Goal: Answer question/provide support

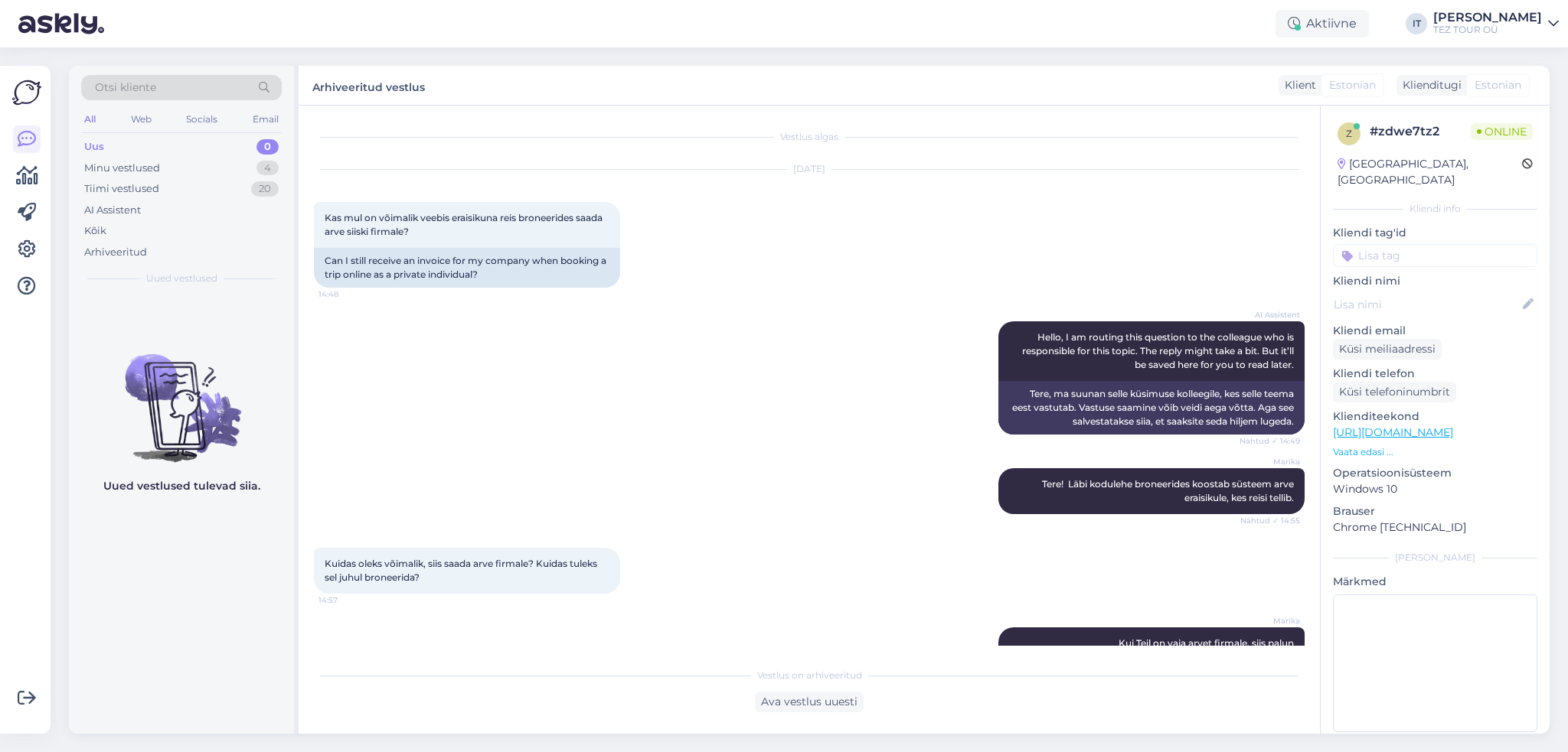
scroll to position [362, 0]
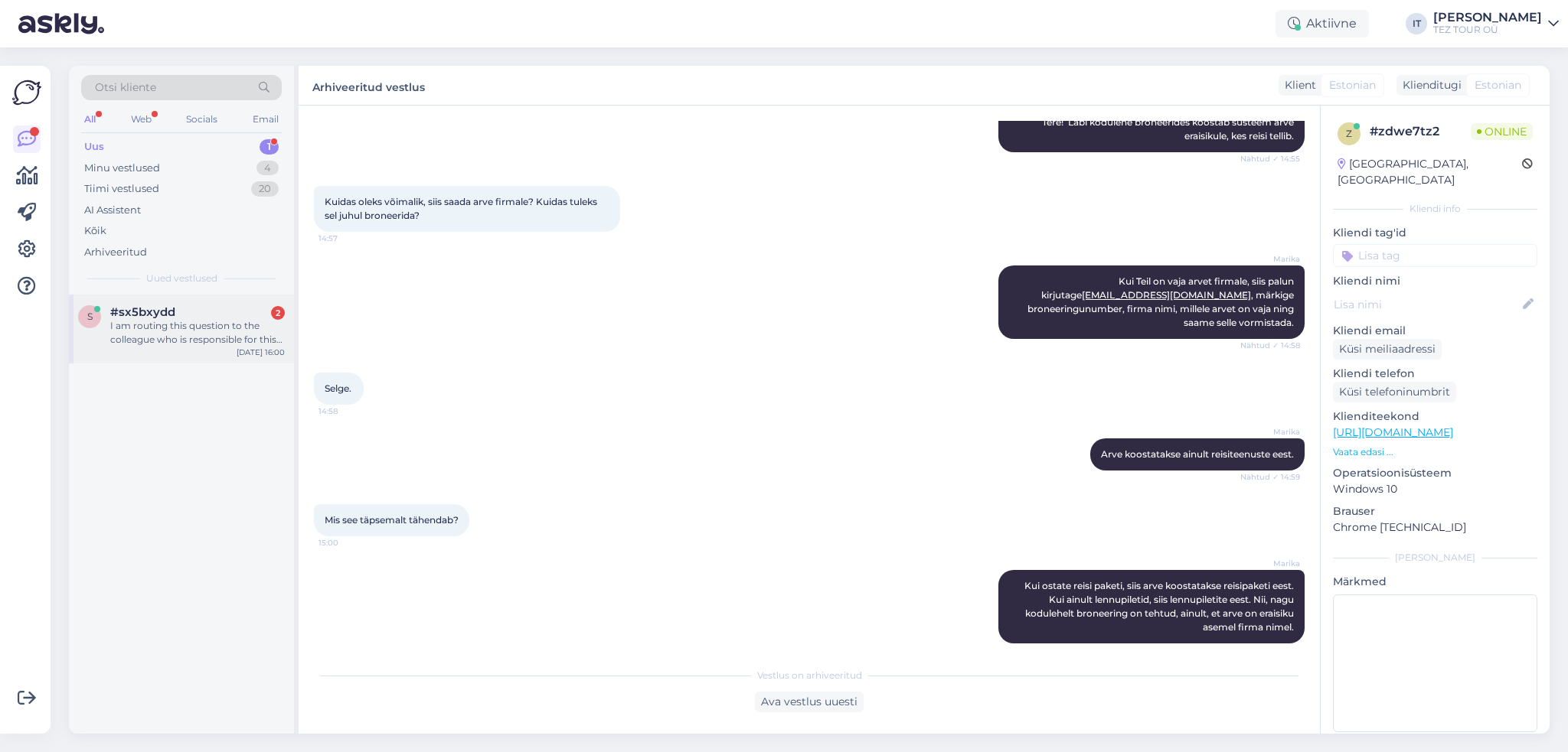
click at [191, 316] on div "#sx5bxydd 2" at bounding box center [197, 311] width 175 height 14
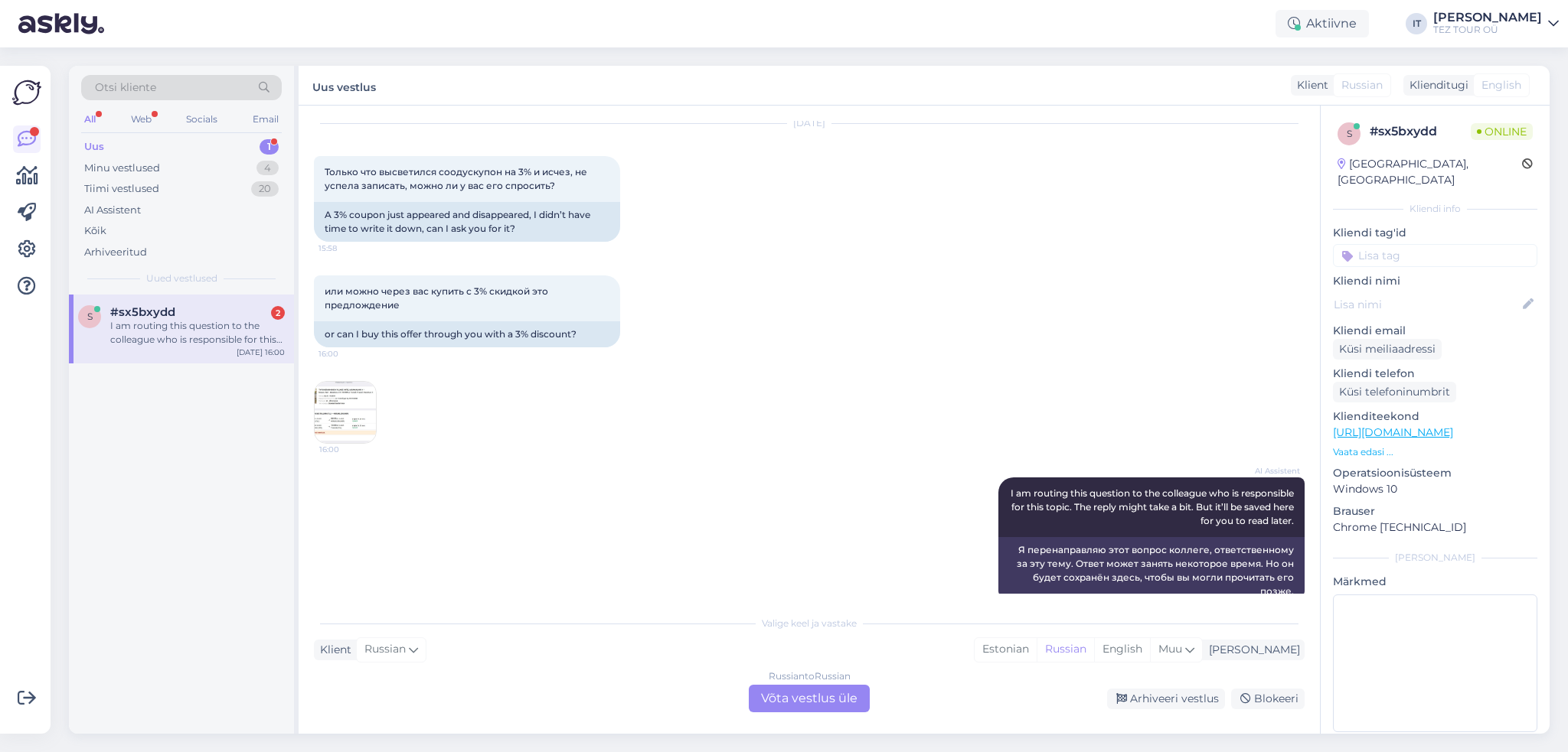
scroll to position [72, 0]
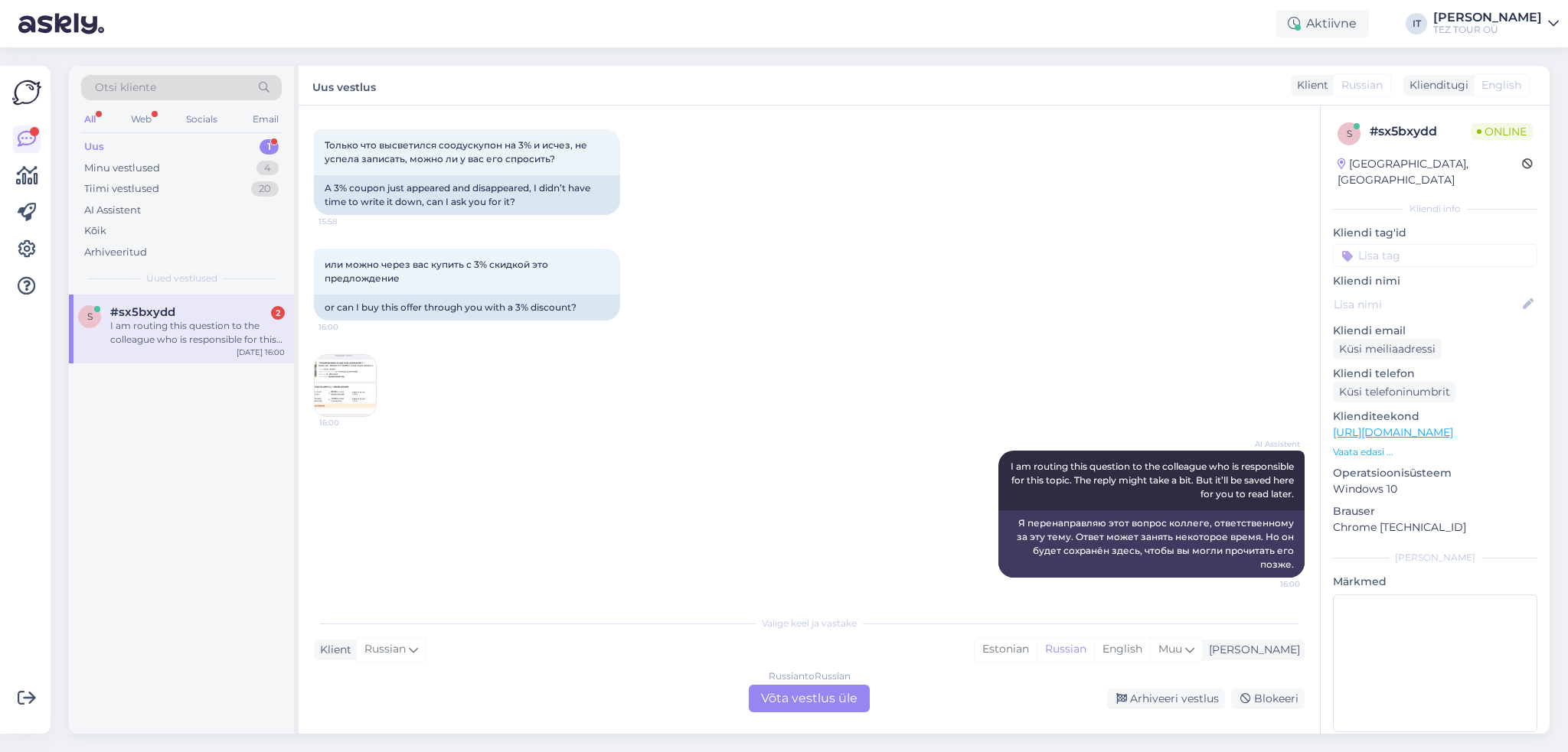
click at [832, 715] on div "Vestlus algas [DATE] Только что высветился соодускупон на 3% и исчез, не успела…" at bounding box center [809, 420] width 1021 height 628
click at [829, 707] on div "Russian to Russian Võta vestlus üle" at bounding box center [809, 699] width 121 height 27
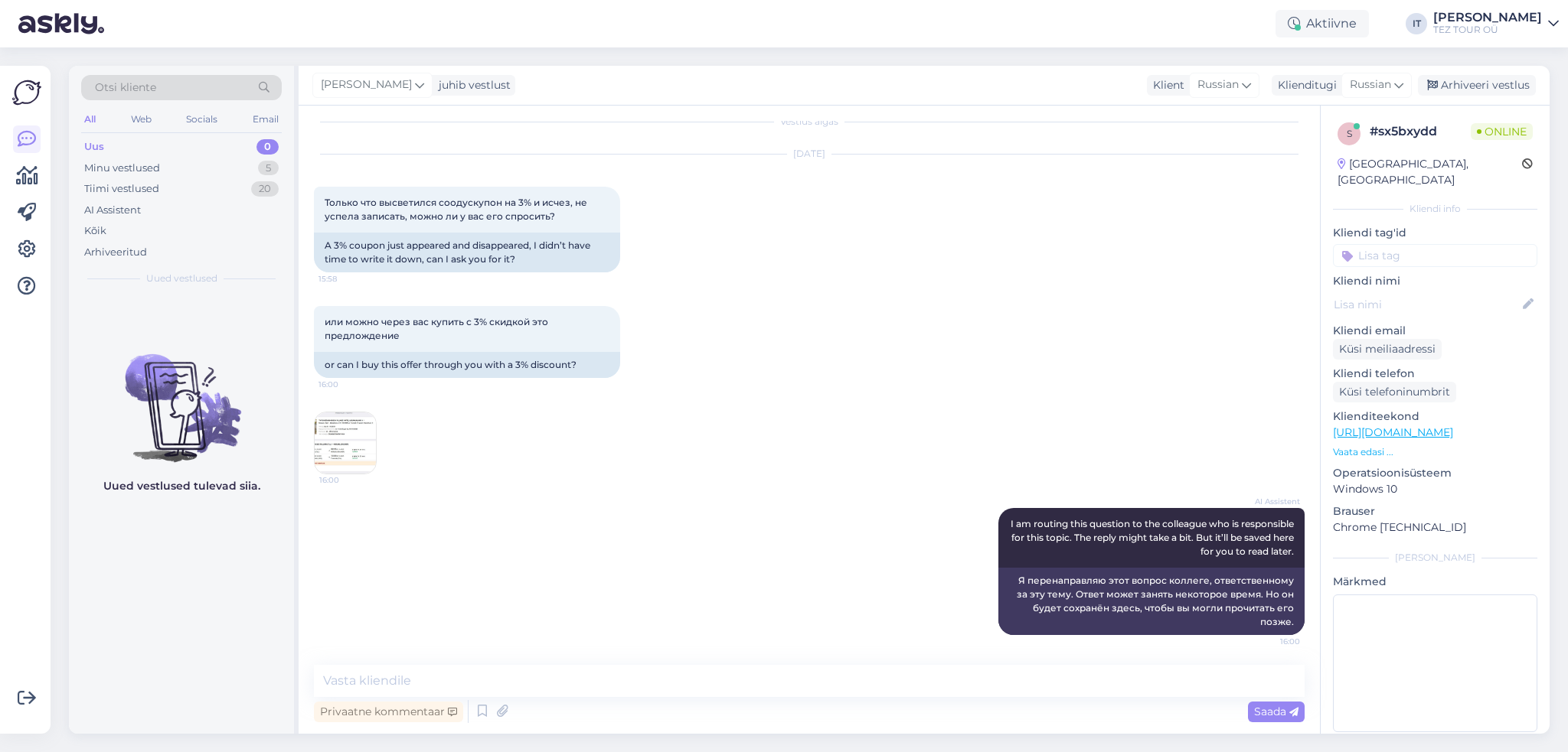
click at [331, 450] on img at bounding box center [346, 443] width 62 height 62
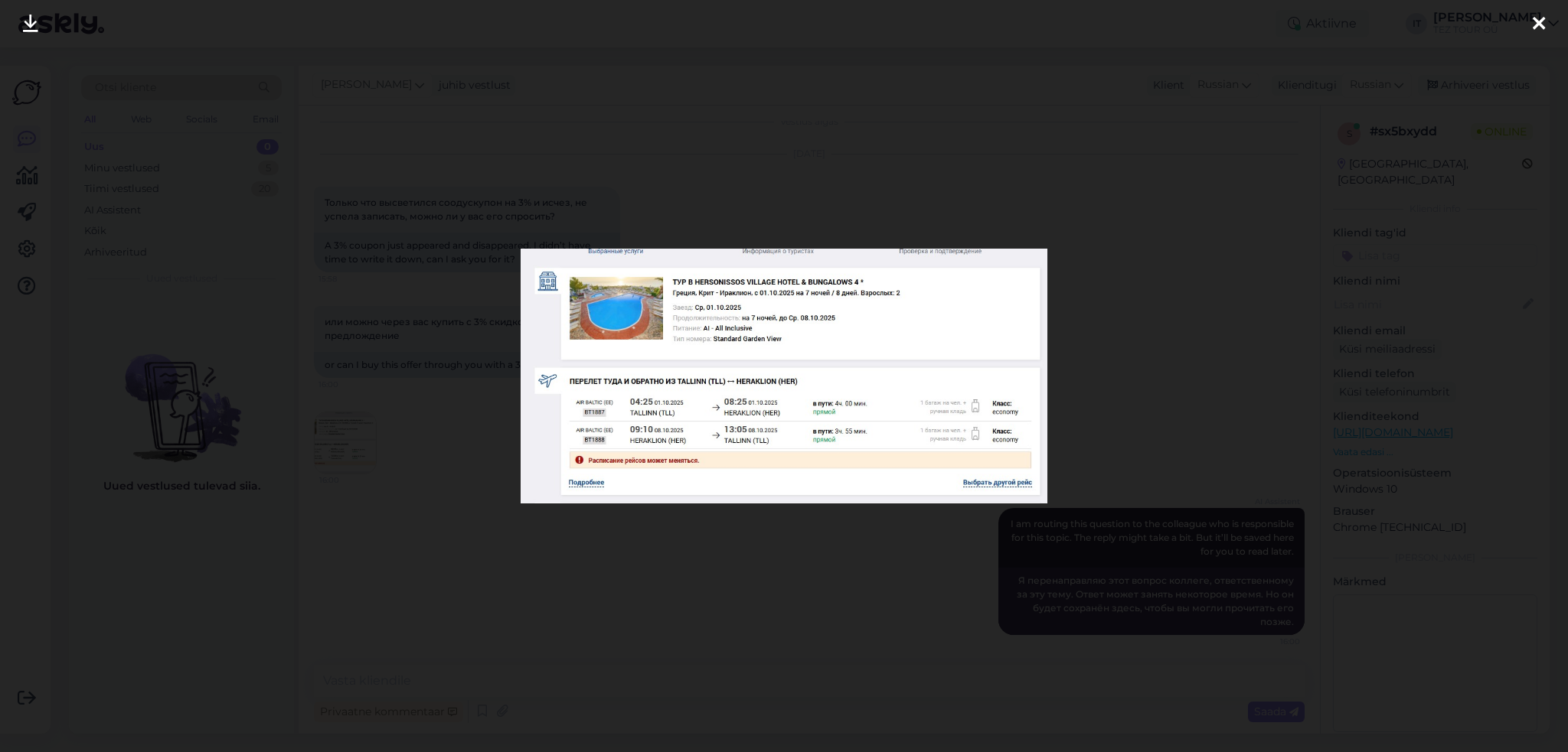
click at [1244, 381] on div at bounding box center [784, 376] width 1568 height 752
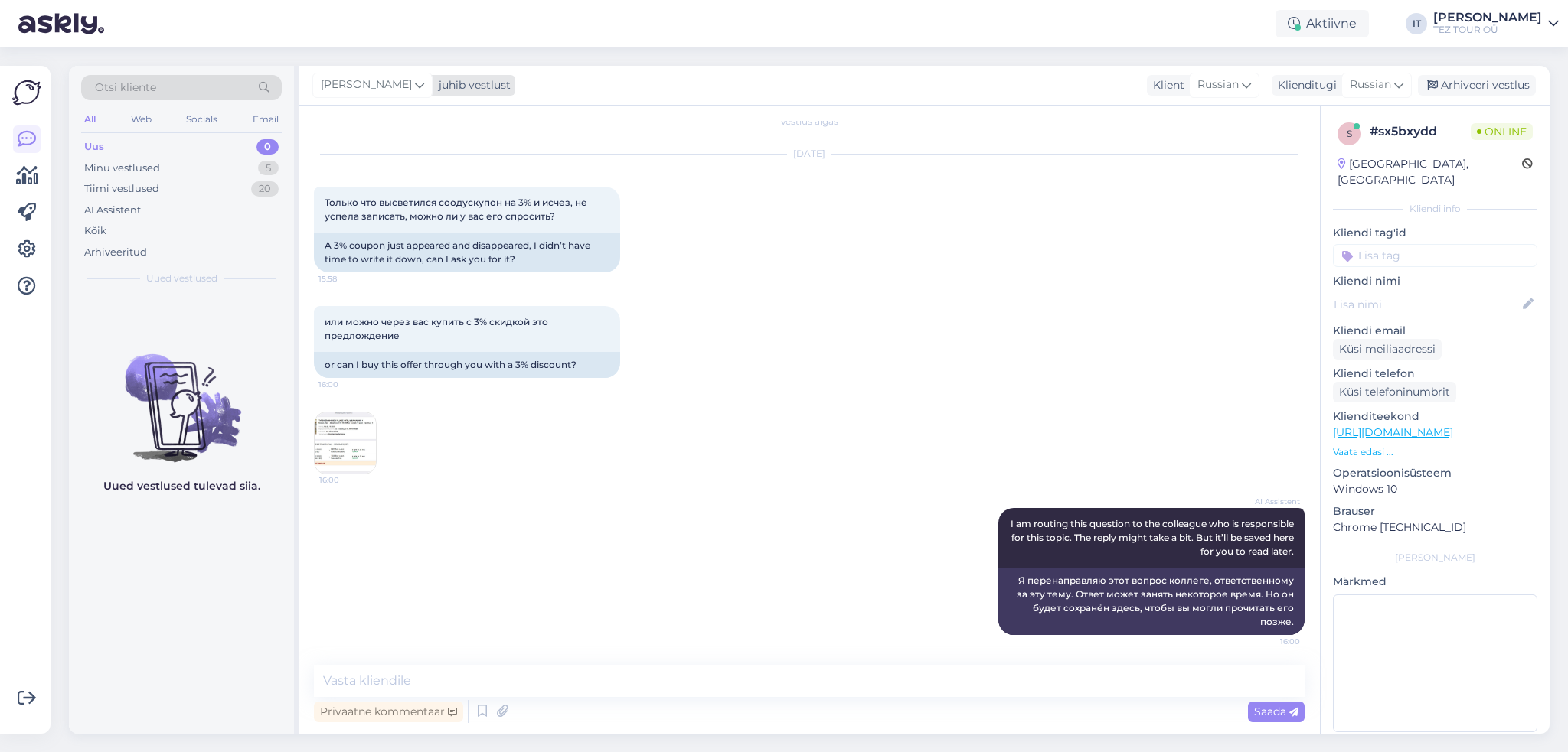
click at [492, 84] on div "juhib vestlust" at bounding box center [472, 85] width 78 height 16
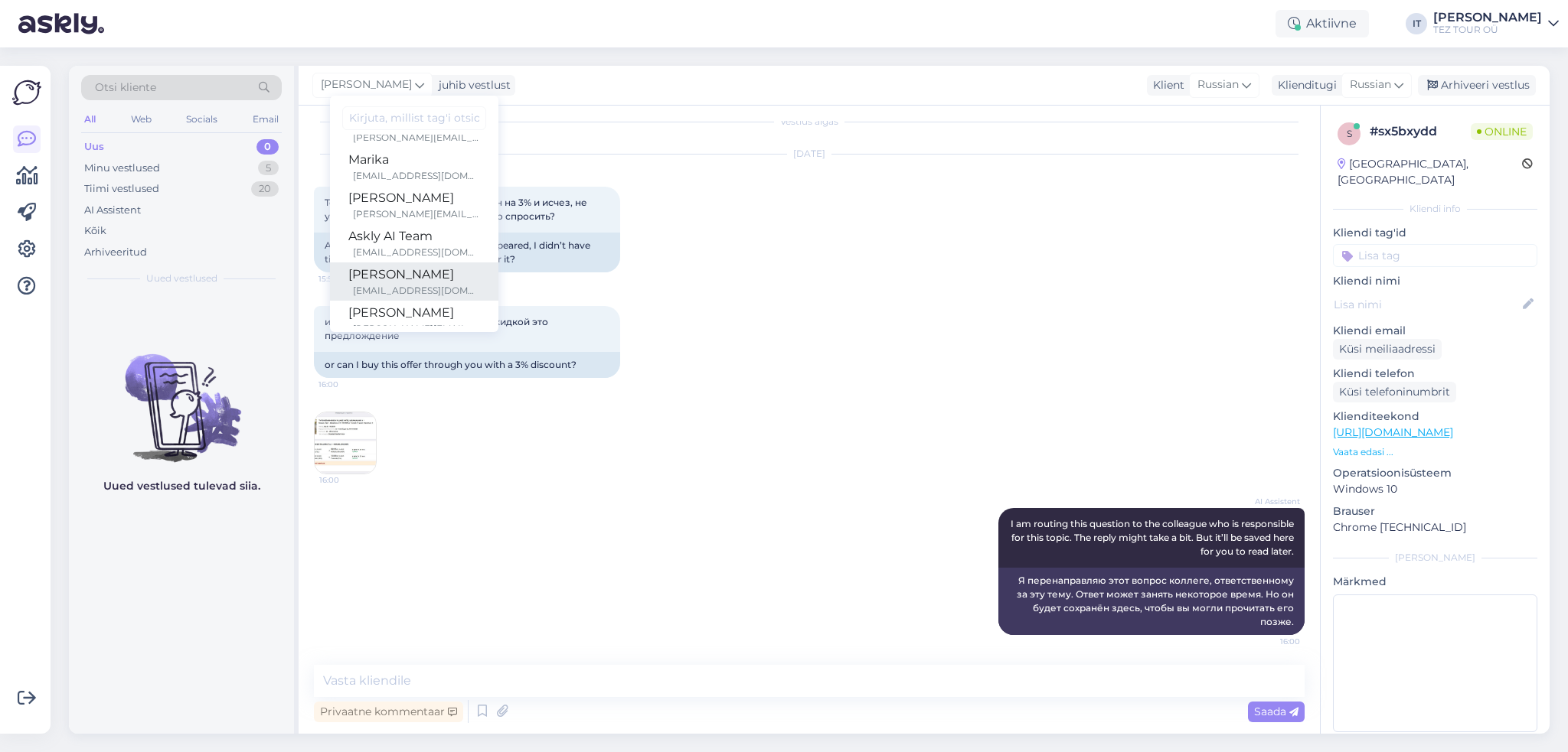
scroll to position [230, 0]
click at [435, 161] on div "Marika" at bounding box center [414, 153] width 131 height 18
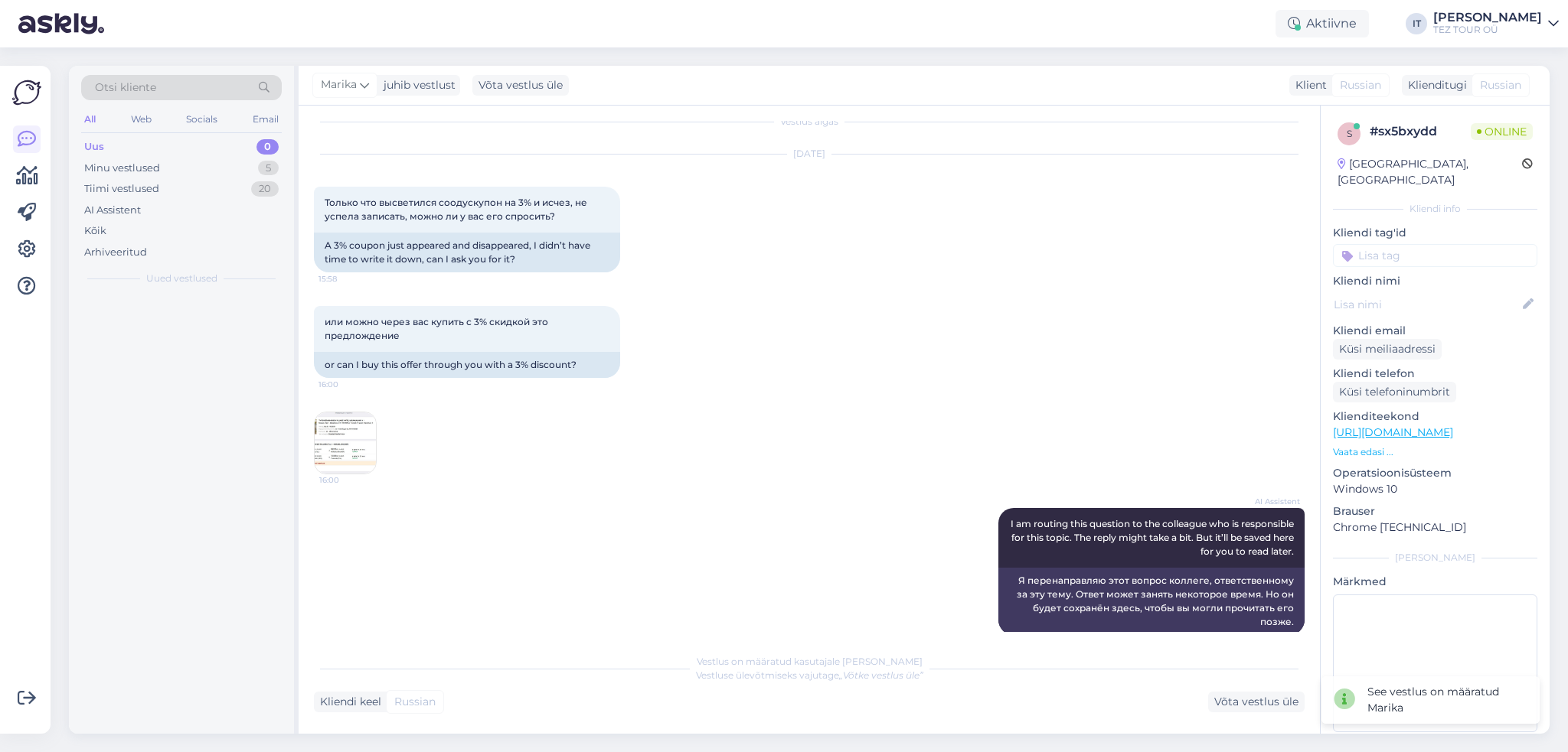
scroll to position [34, 0]
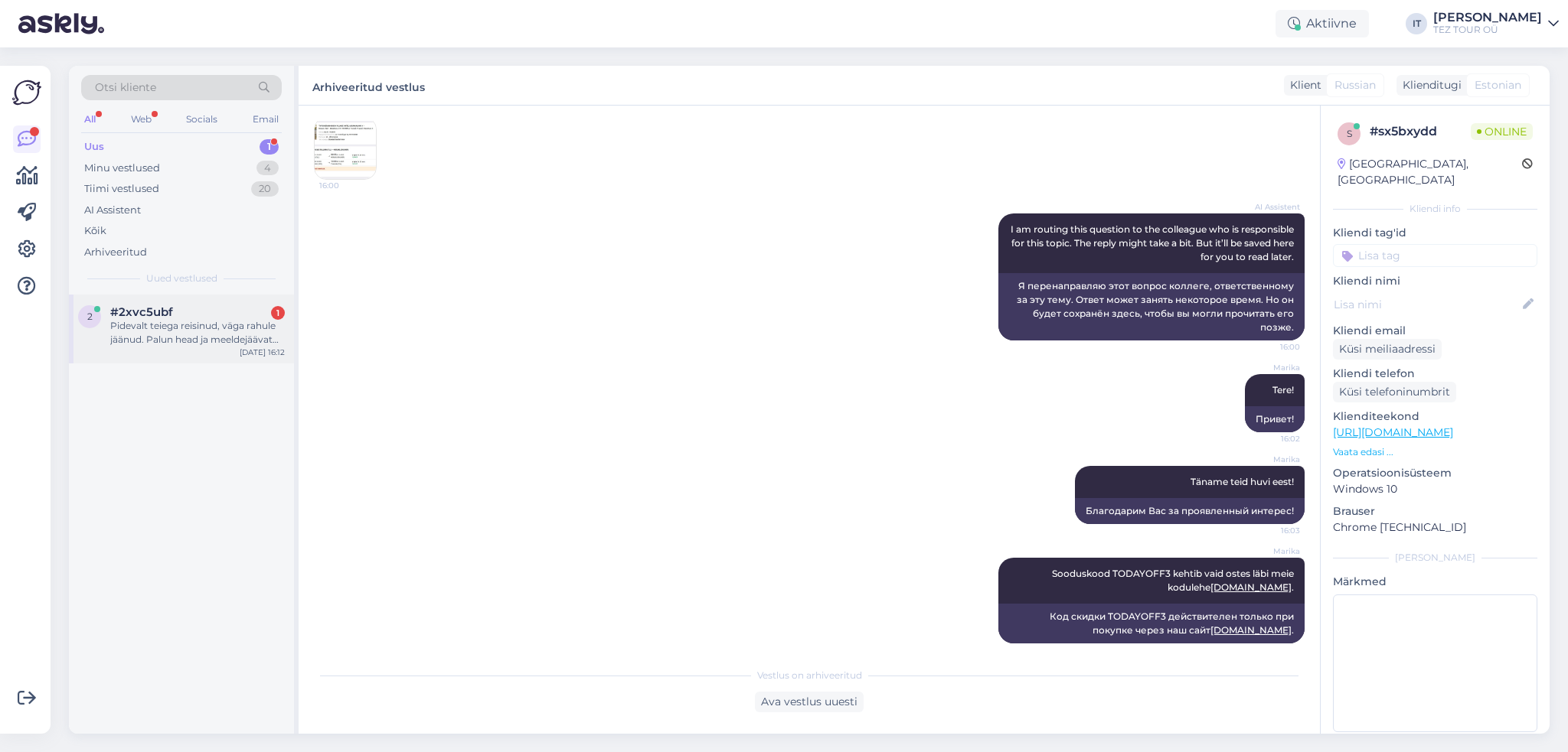
click at [225, 333] on div "Pidevalt teiega reisinud, väga rahule jäänud. Palun head ja meeldejäävat olemis…" at bounding box center [197, 333] width 175 height 27
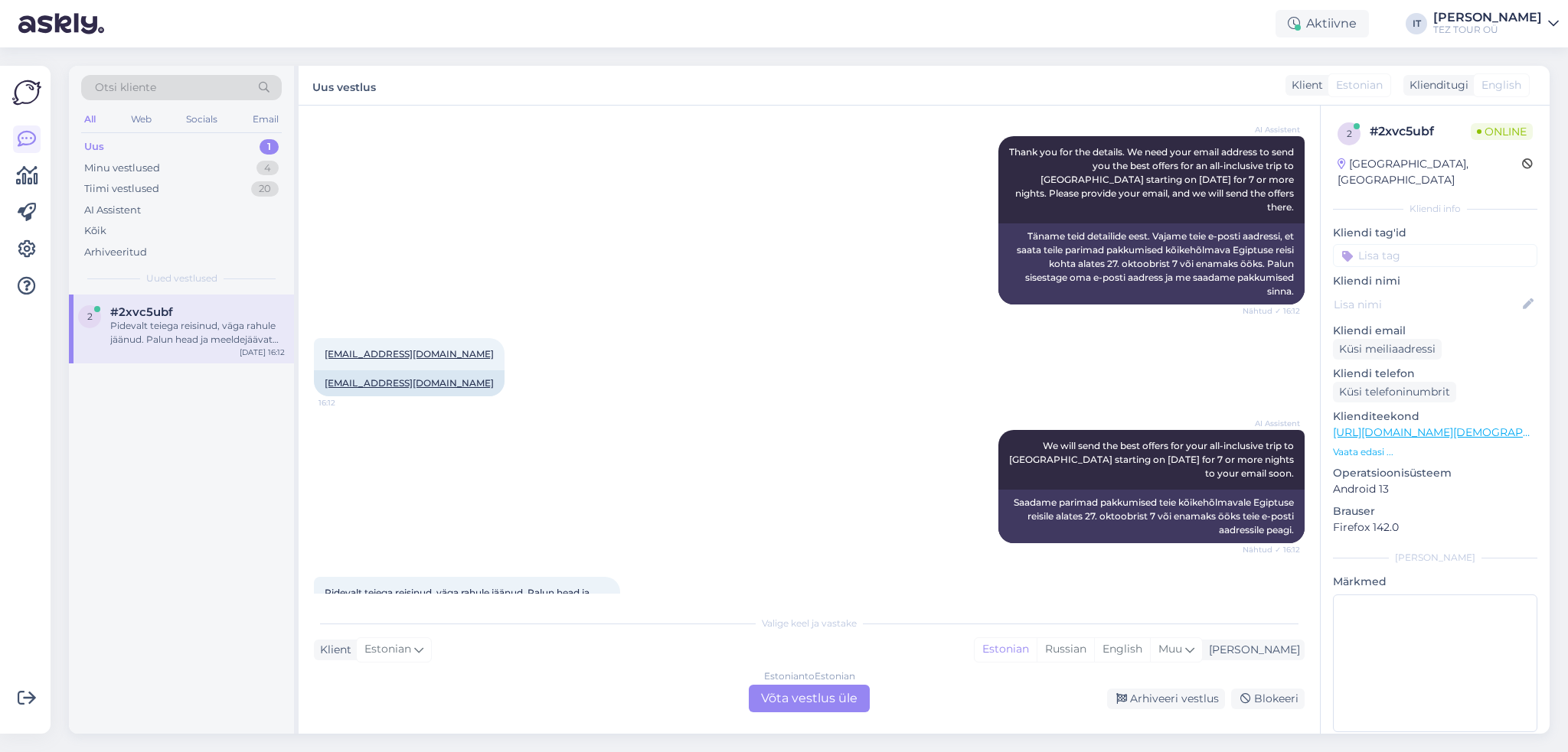
scroll to position [702, 0]
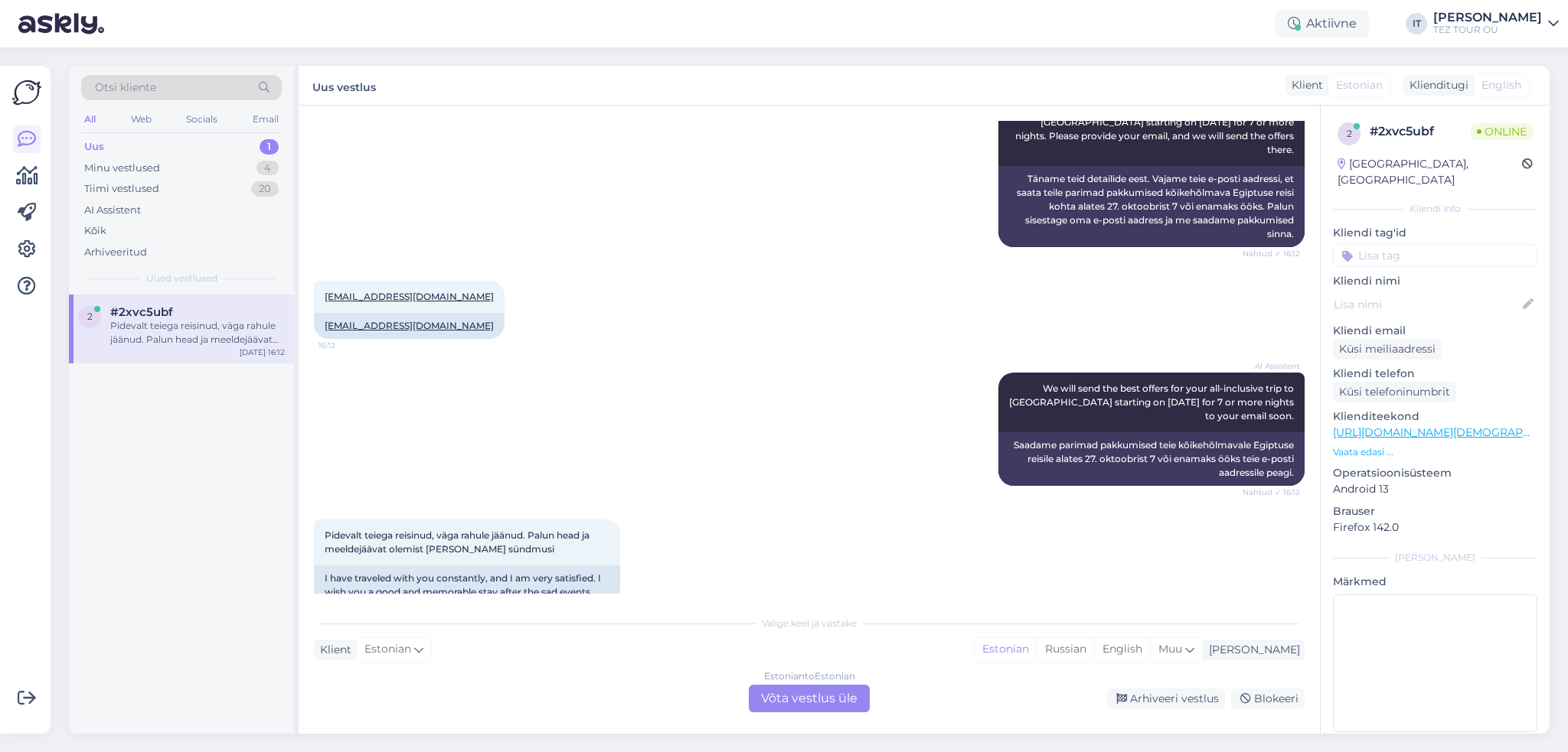
click at [804, 702] on div "Estonian to Estonian Võta vestlus üle" at bounding box center [809, 699] width 121 height 27
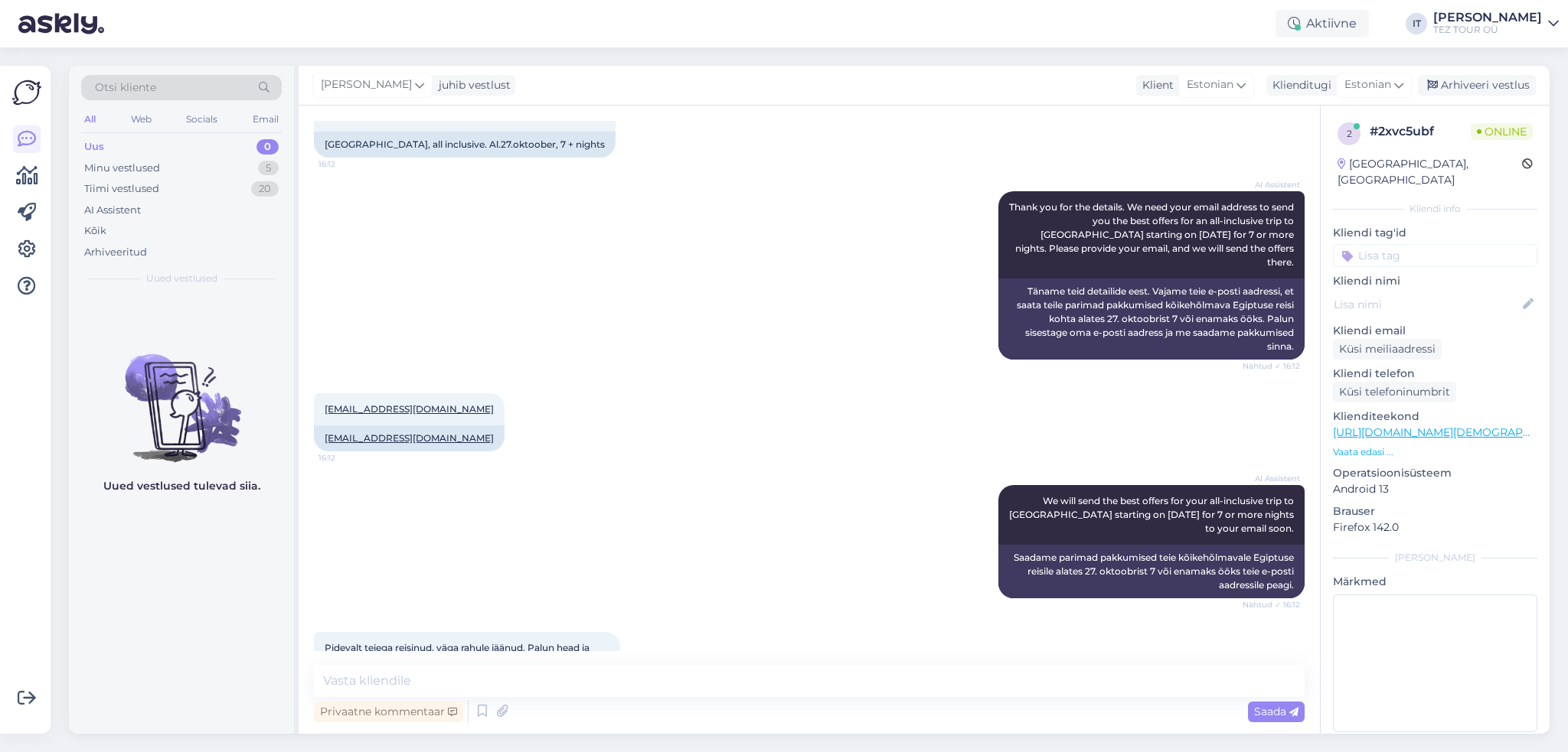
scroll to position [644, 0]
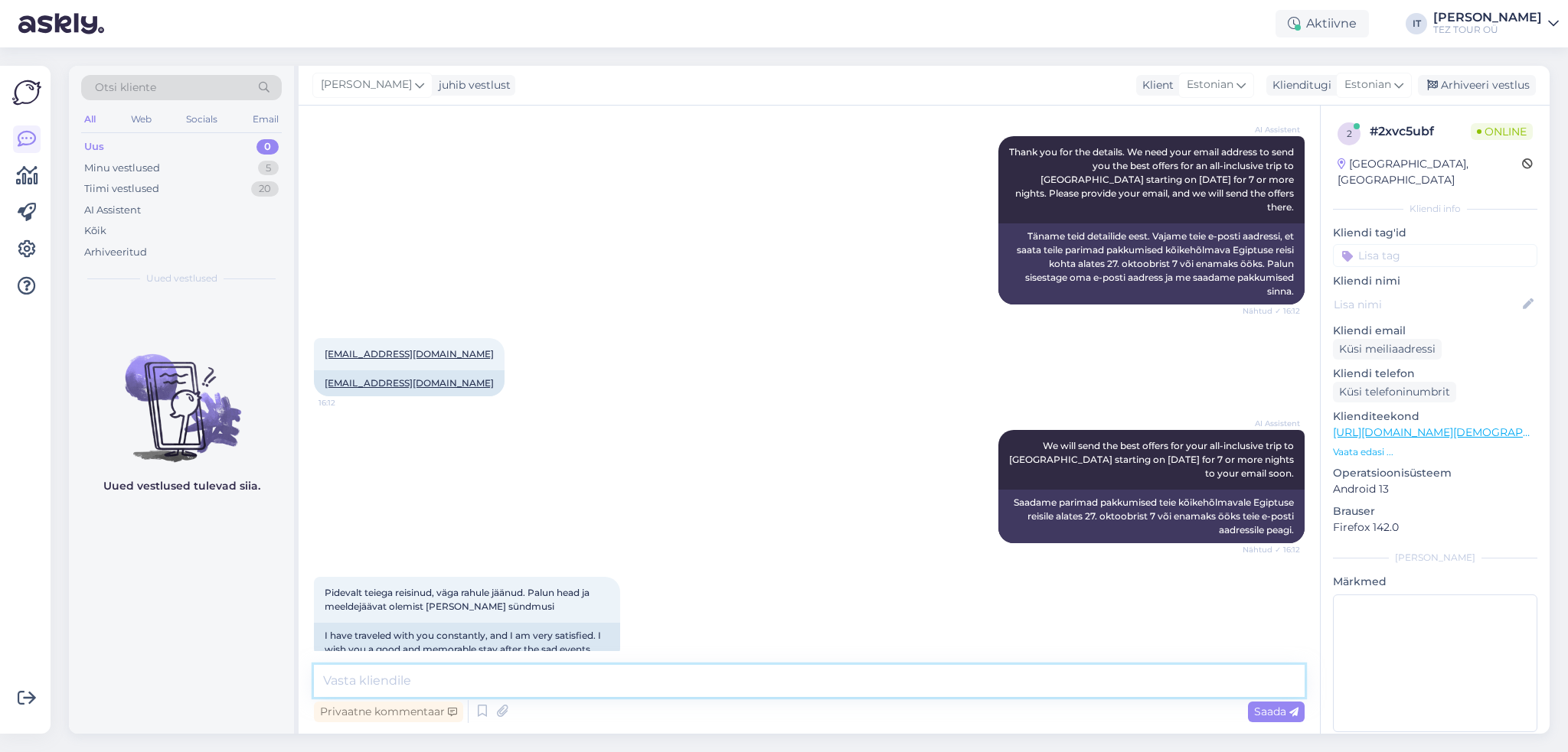
click at [622, 682] on textarea at bounding box center [809, 681] width 990 height 33
click at [187, 171] on div "Minu vestlused 5" at bounding box center [182, 168] width 201 height 22
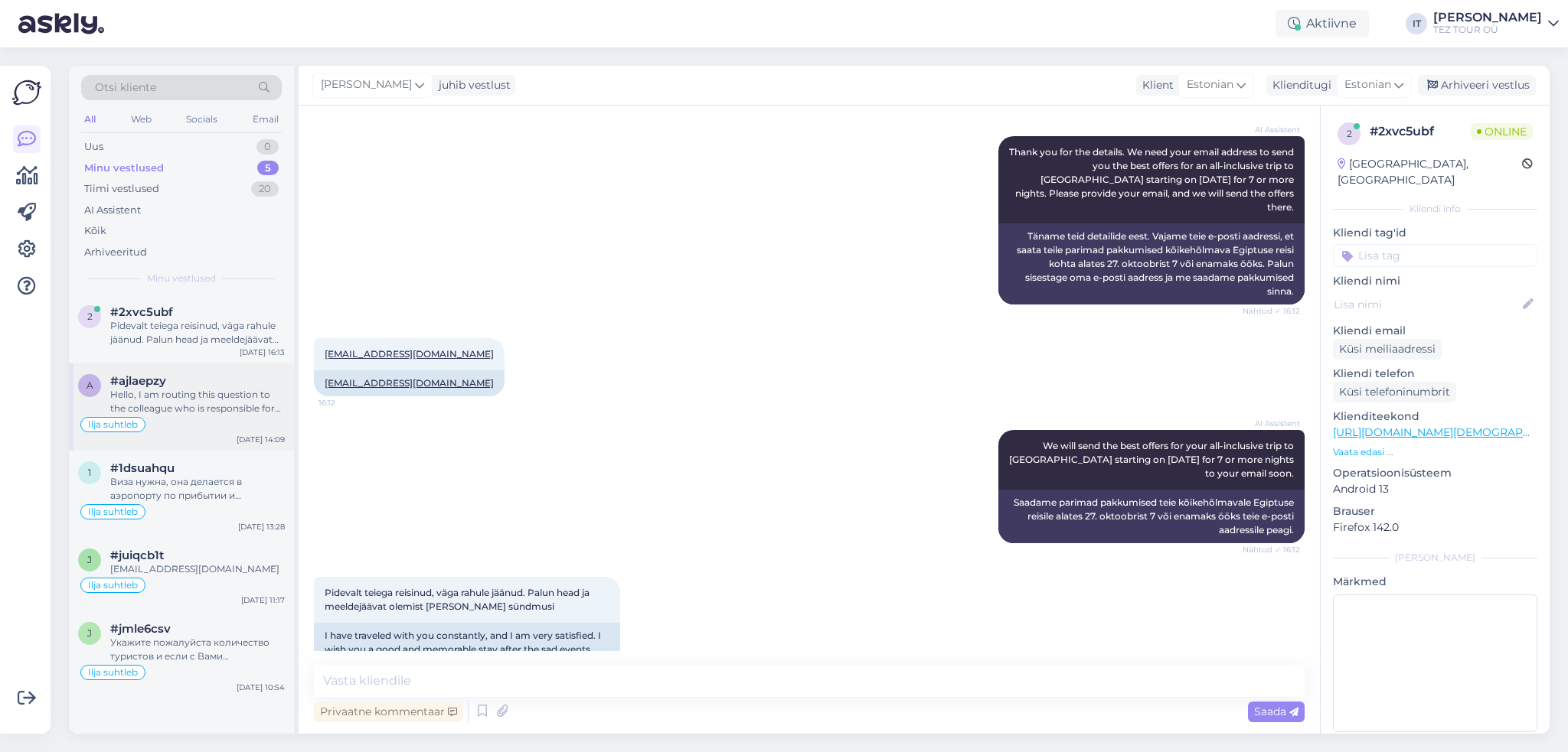
click at [246, 410] on div "Hello, I am routing this question to the colleague who is responsible for this …" at bounding box center [197, 402] width 175 height 27
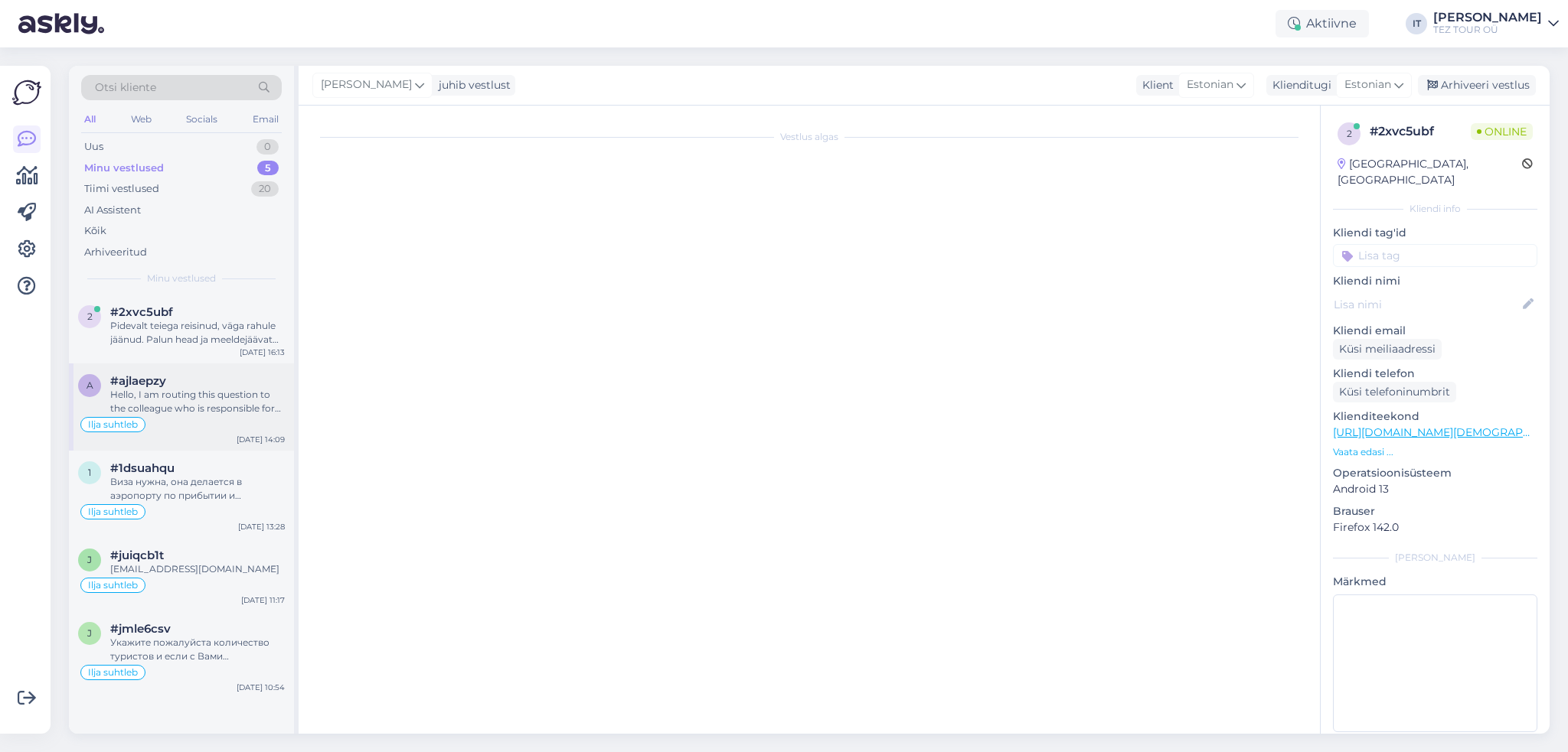
scroll to position [0, 0]
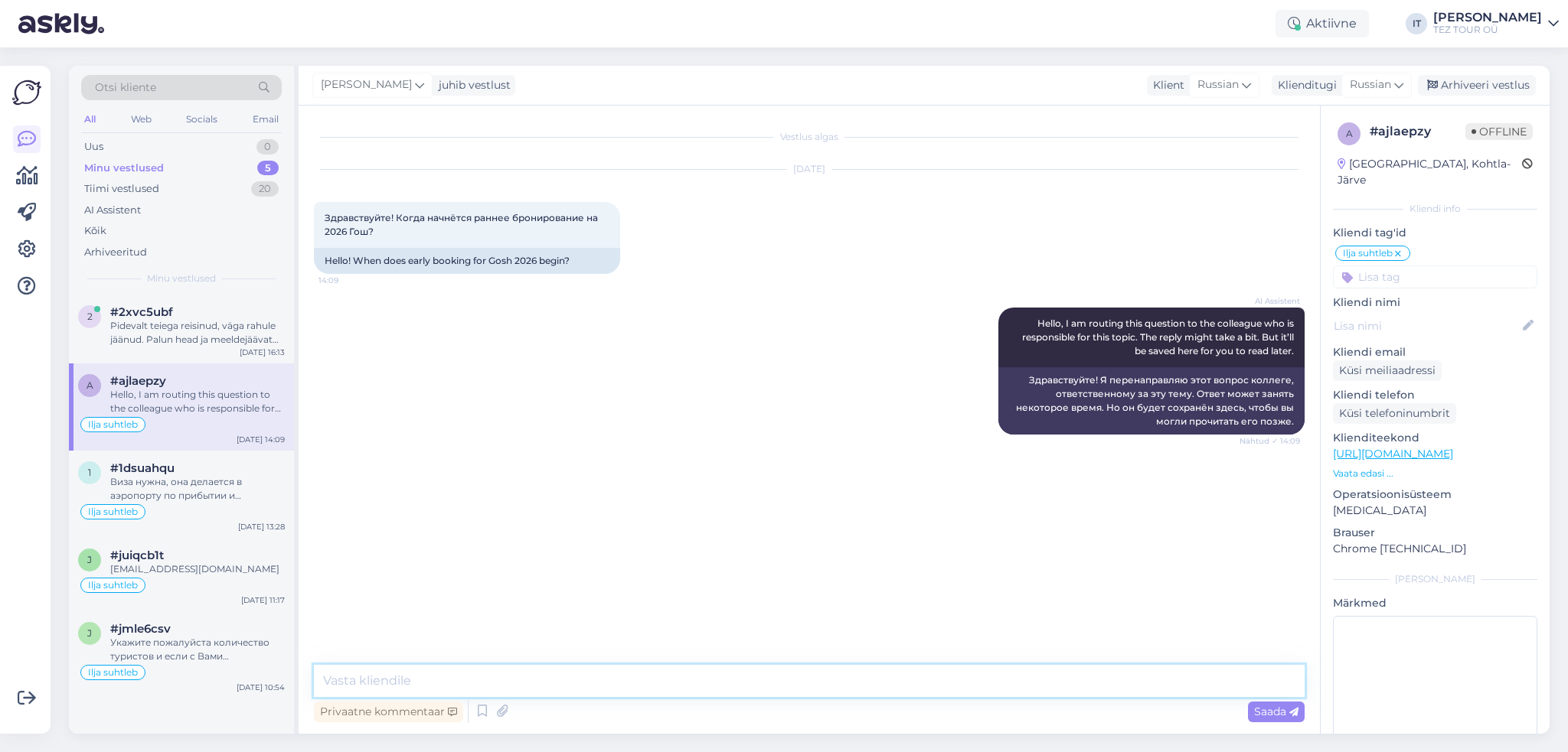
click at [613, 686] on textarea at bounding box center [809, 681] width 990 height 33
type textarea "Здравствуйте"
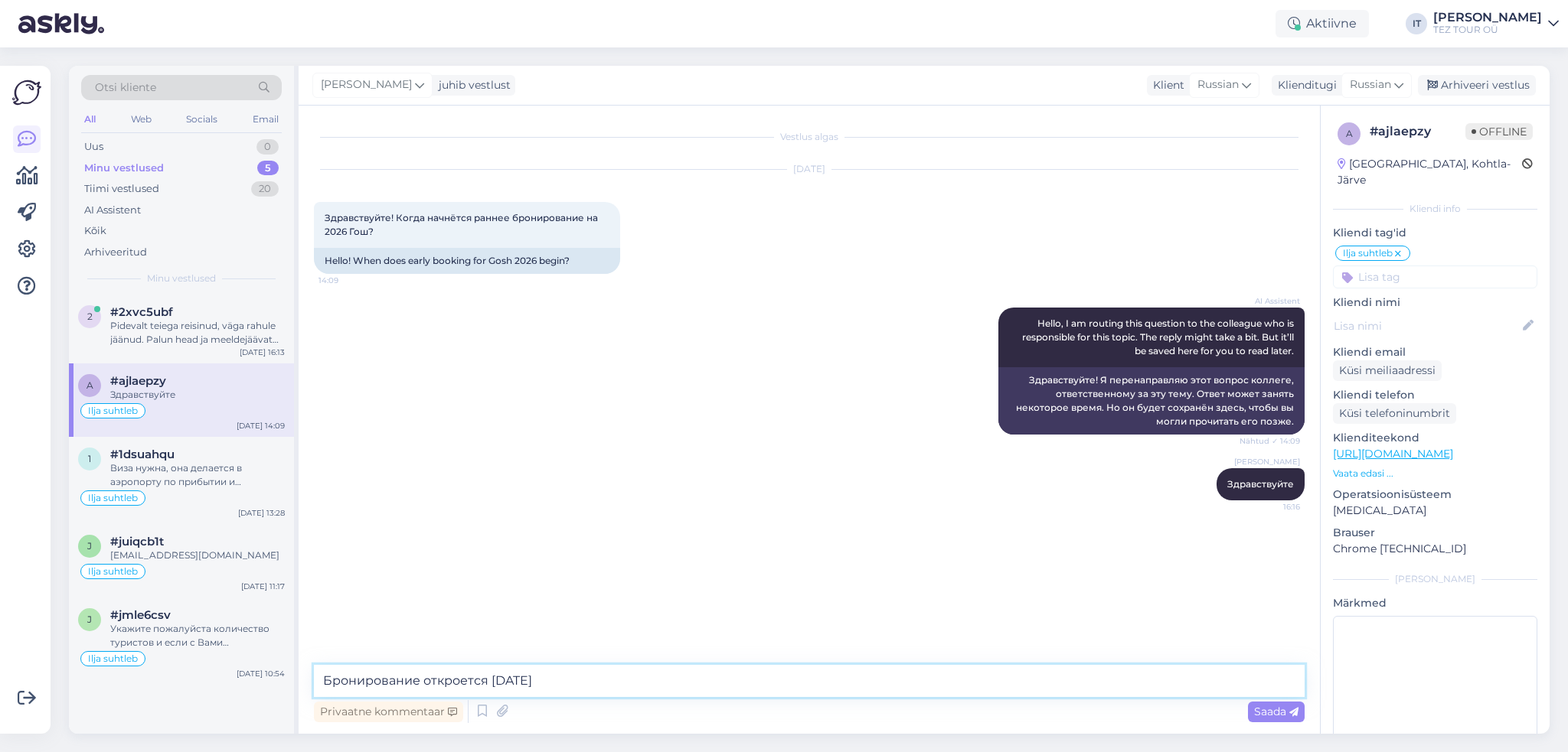
type textarea "Бронирование откроется 22 сентября."
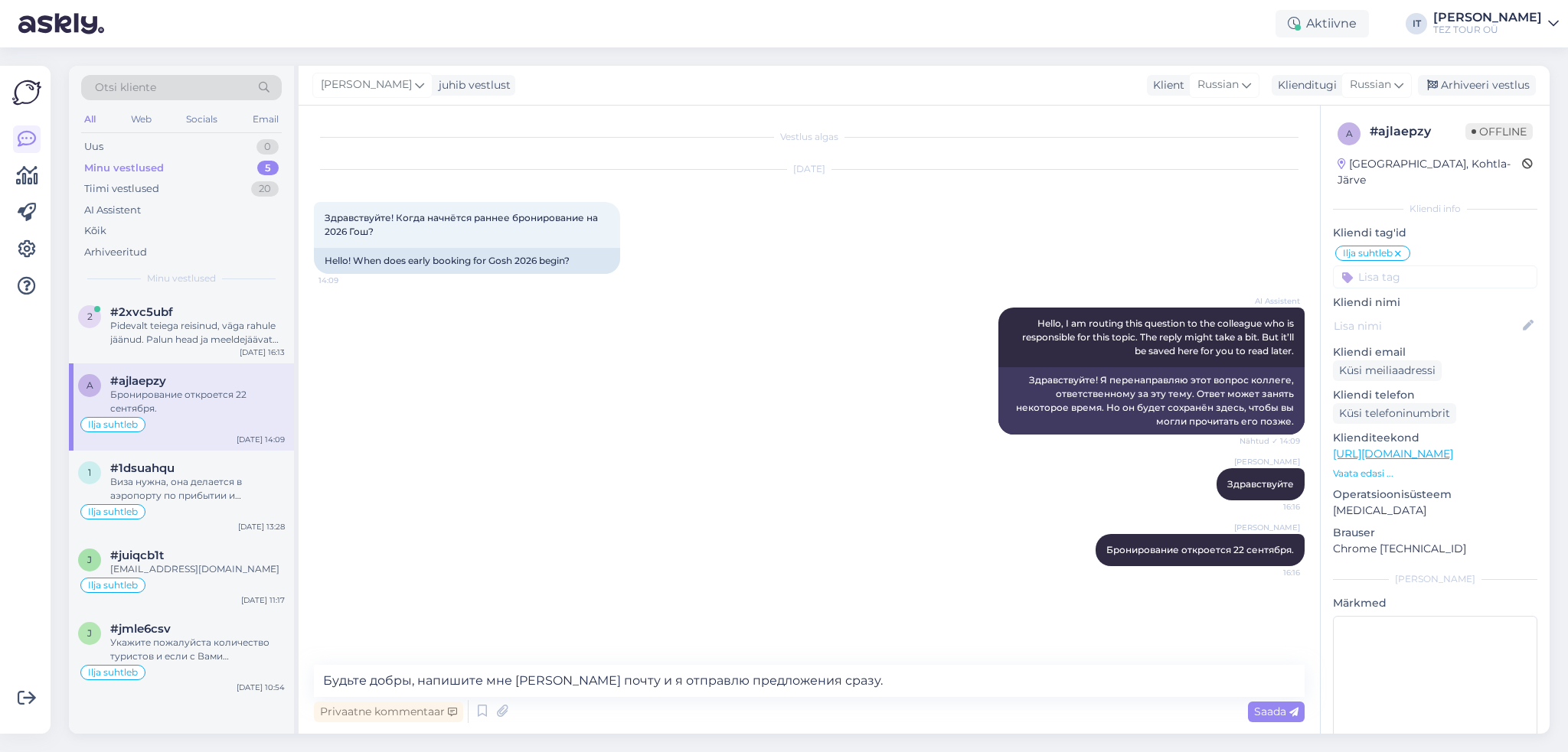
drag, startPoint x: 628, startPoint y: 679, endPoint x: 688, endPoint y: 465, distance: 222.3
click at [688, 465] on div "[PERSON_NAME] Здравствуйте 16:16" at bounding box center [809, 484] width 990 height 66
click at [823, 670] on textarea "Будьте добры, напишите мне [PERSON_NAME] почту и я отправлю предложения сразу." at bounding box center [809, 681] width 990 height 33
type textarea "Будьте добры, напишите мне [PERSON_NAME] почту и я отправлю предложения сразу, …"
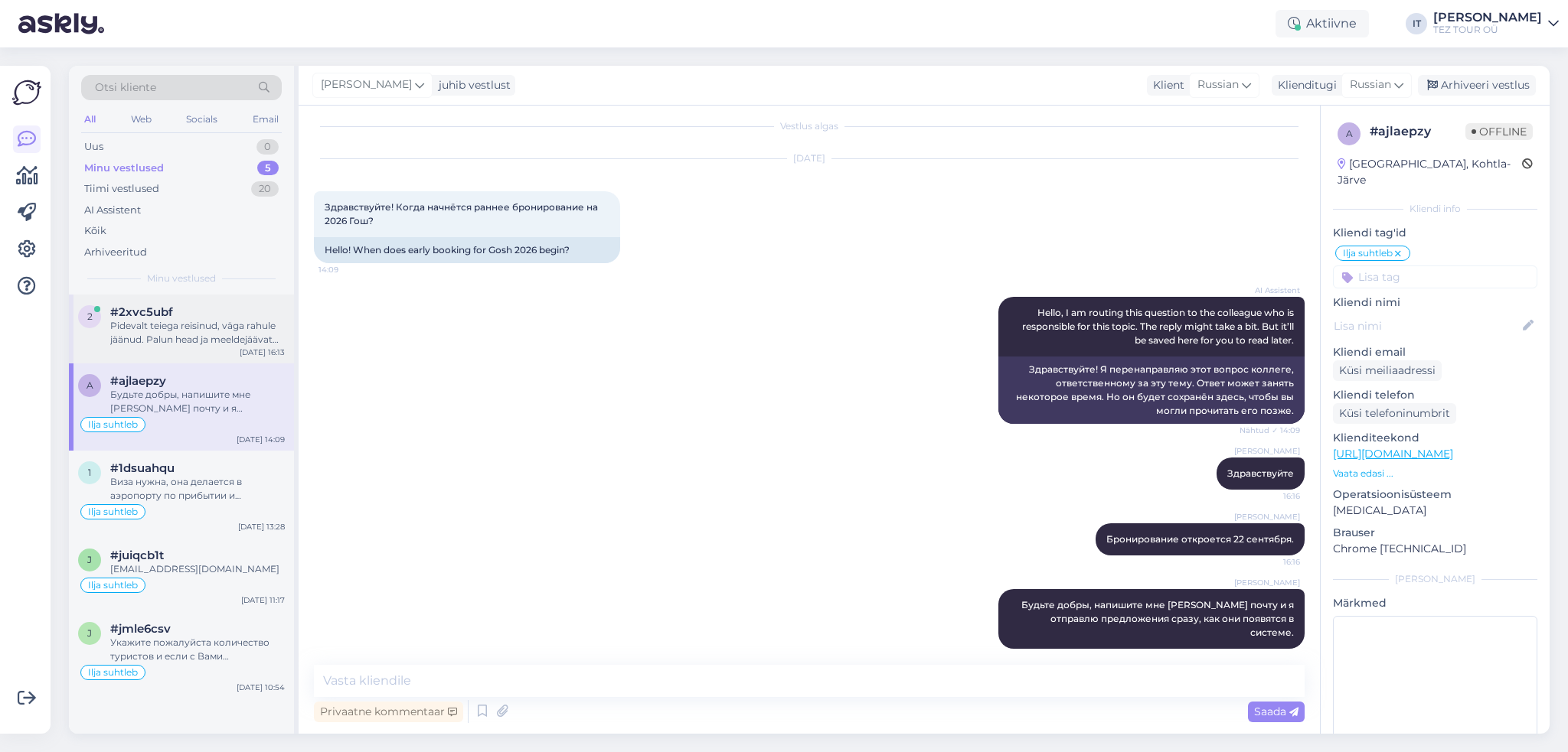
click at [190, 351] on div "2 #2xvc5ubf Pidevalt teiega reisinud, väga rahule jäänud. Palun head ja meeldej…" at bounding box center [181, 329] width 225 height 69
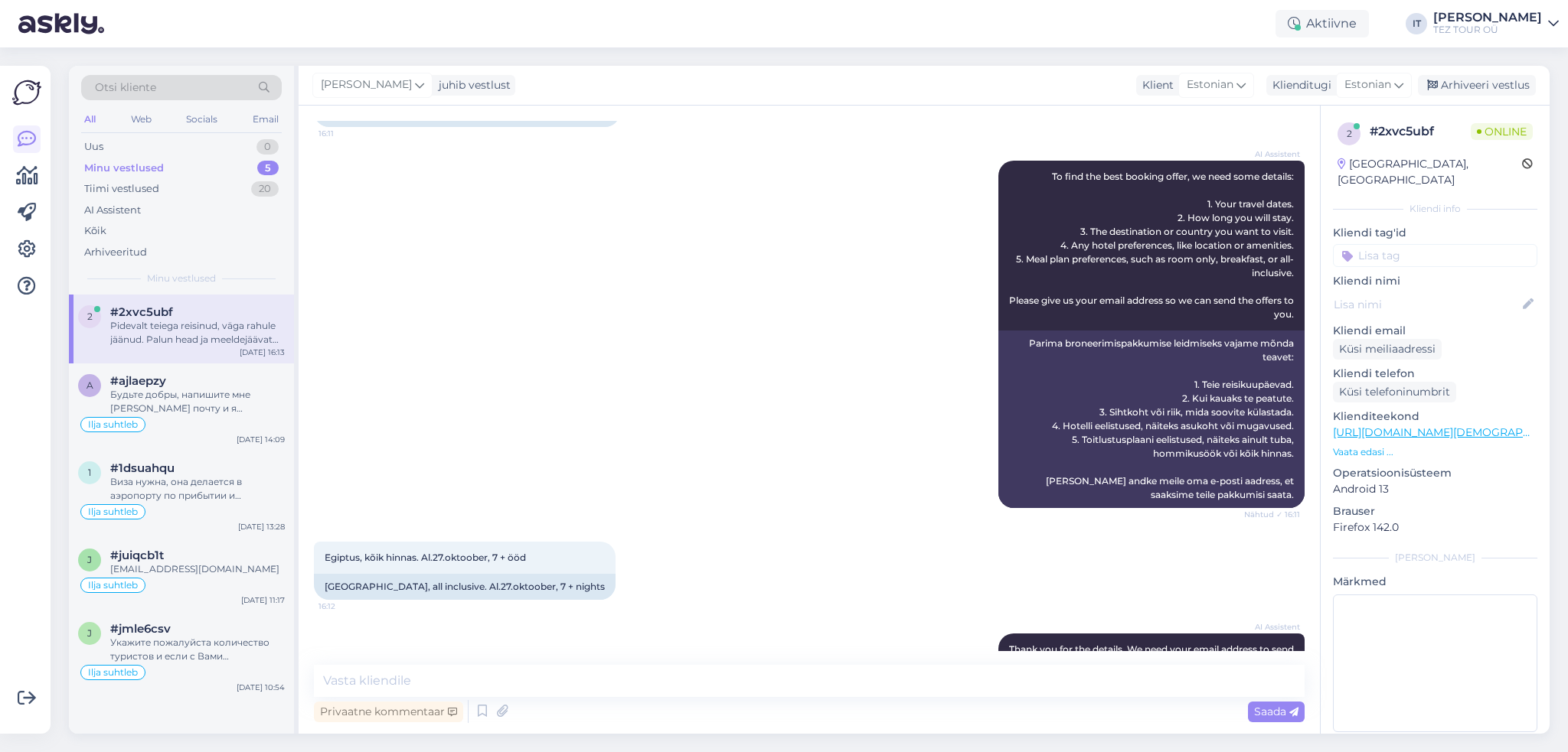
scroll to position [0, 0]
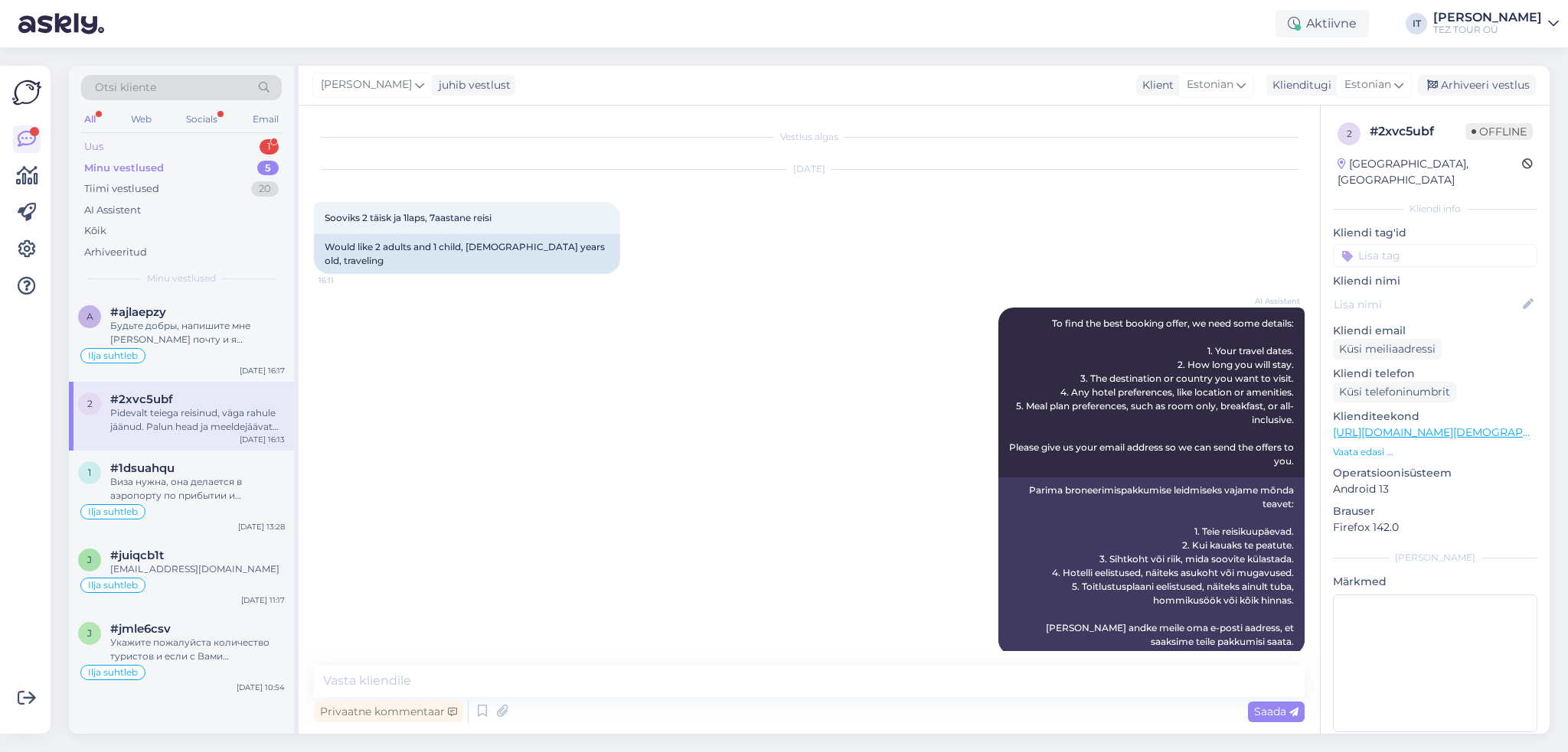
click at [253, 143] on div "Uus 1" at bounding box center [182, 148] width 201 height 22
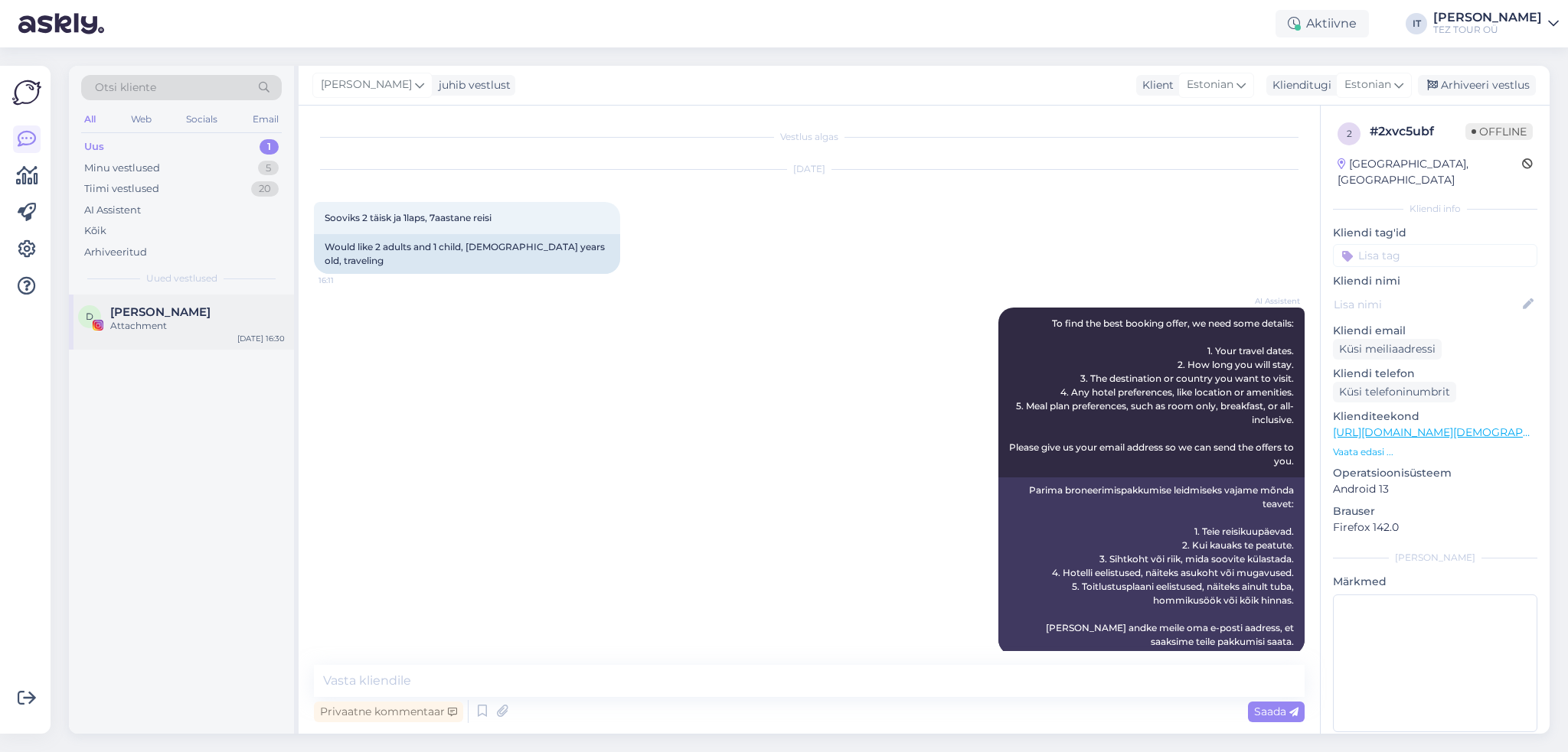
click at [233, 328] on div "Attachment" at bounding box center [197, 326] width 175 height 14
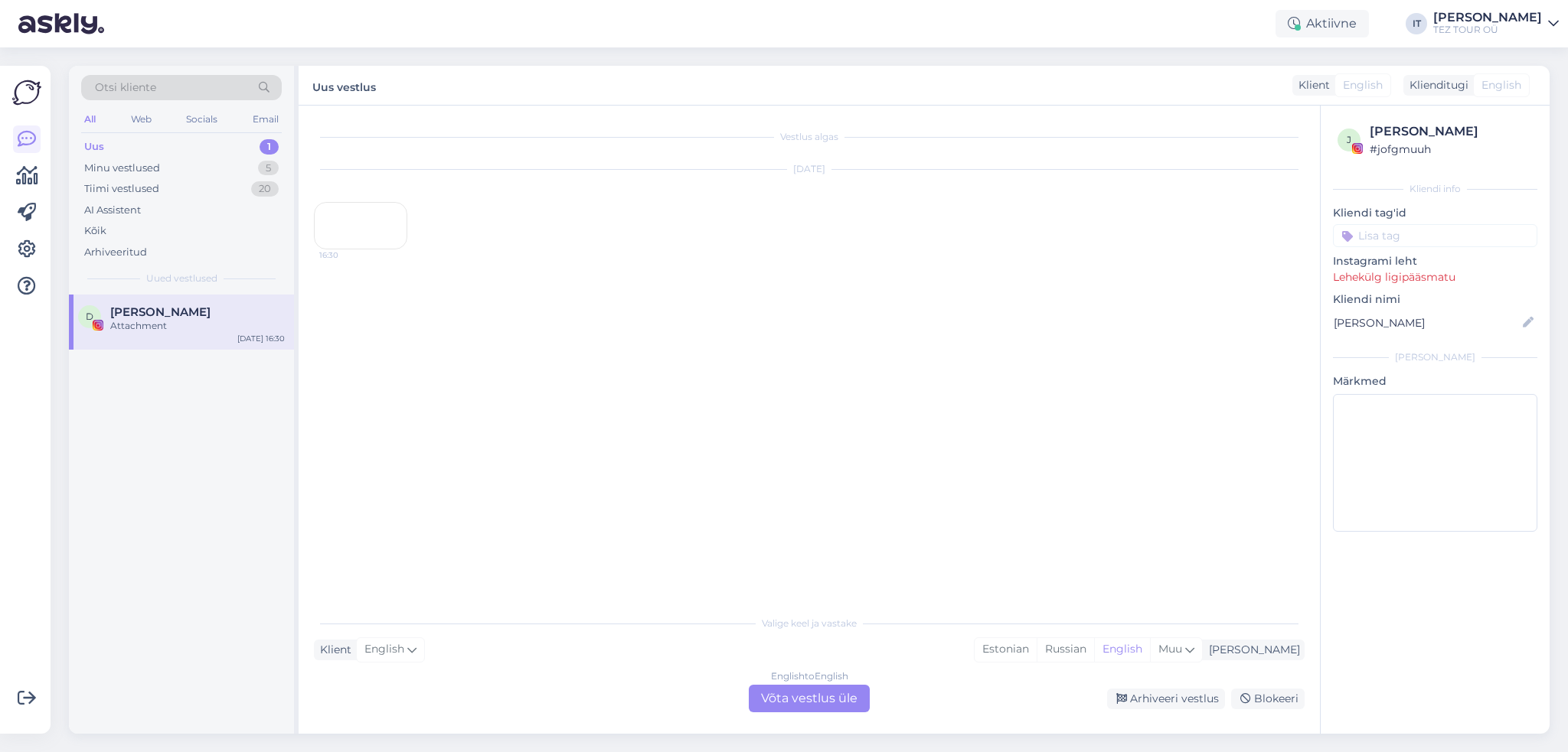
click at [346, 250] on div "16:30" at bounding box center [360, 225] width 93 height 47
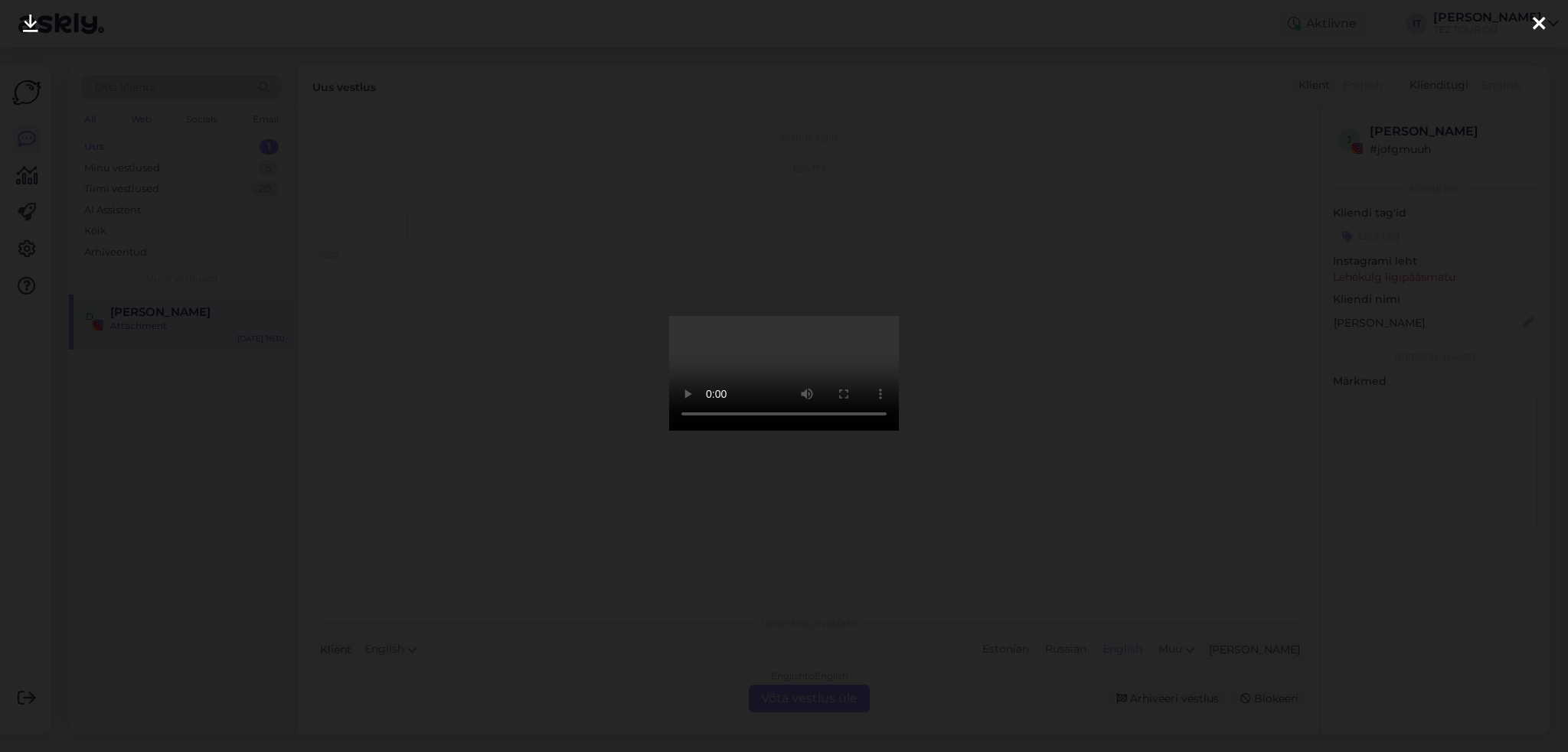
click at [1354, 355] on div at bounding box center [784, 376] width 1568 height 752
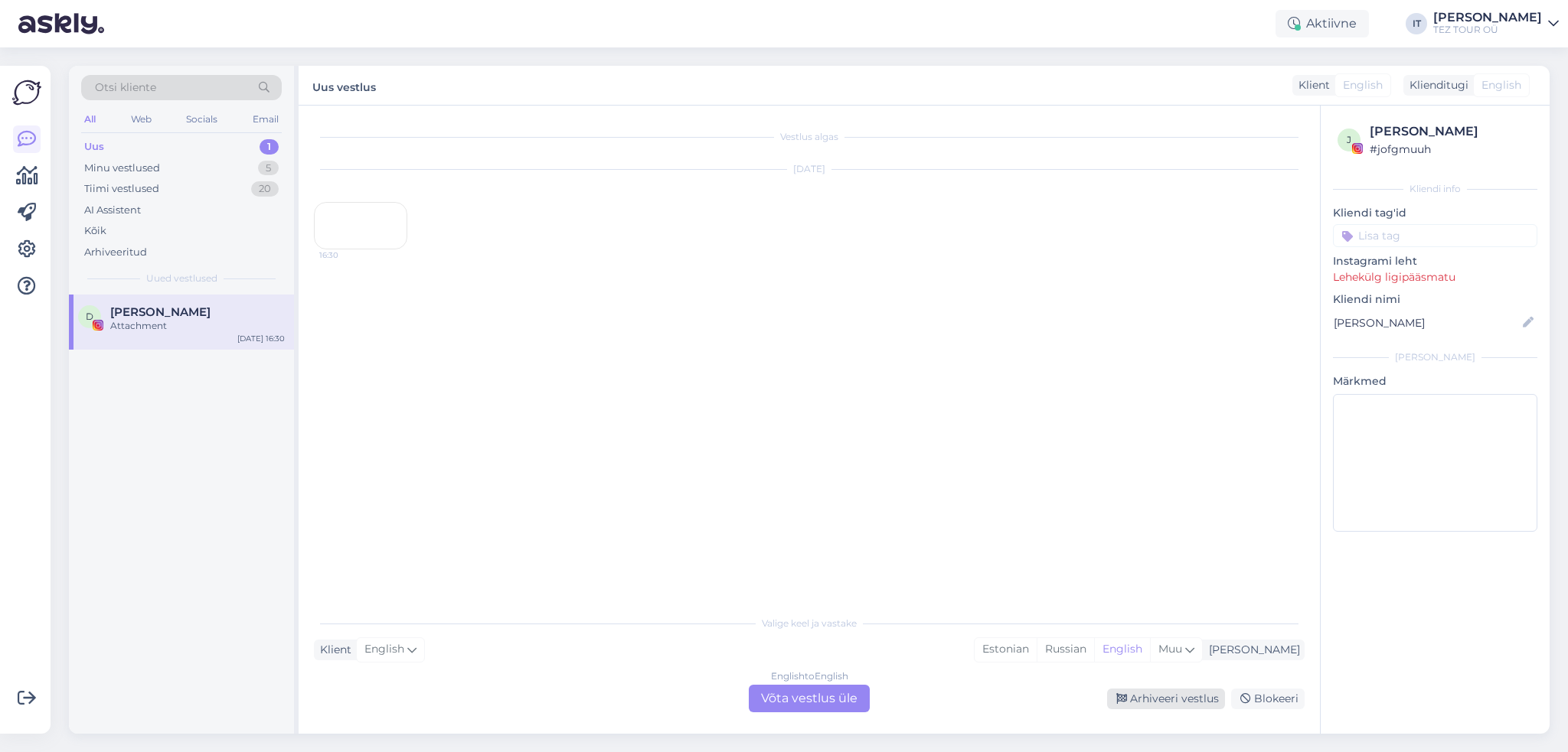
click at [1164, 707] on div "Arhiveeri vestlus" at bounding box center [1166, 699] width 118 height 21
